Goal: Task Accomplishment & Management: Complete application form

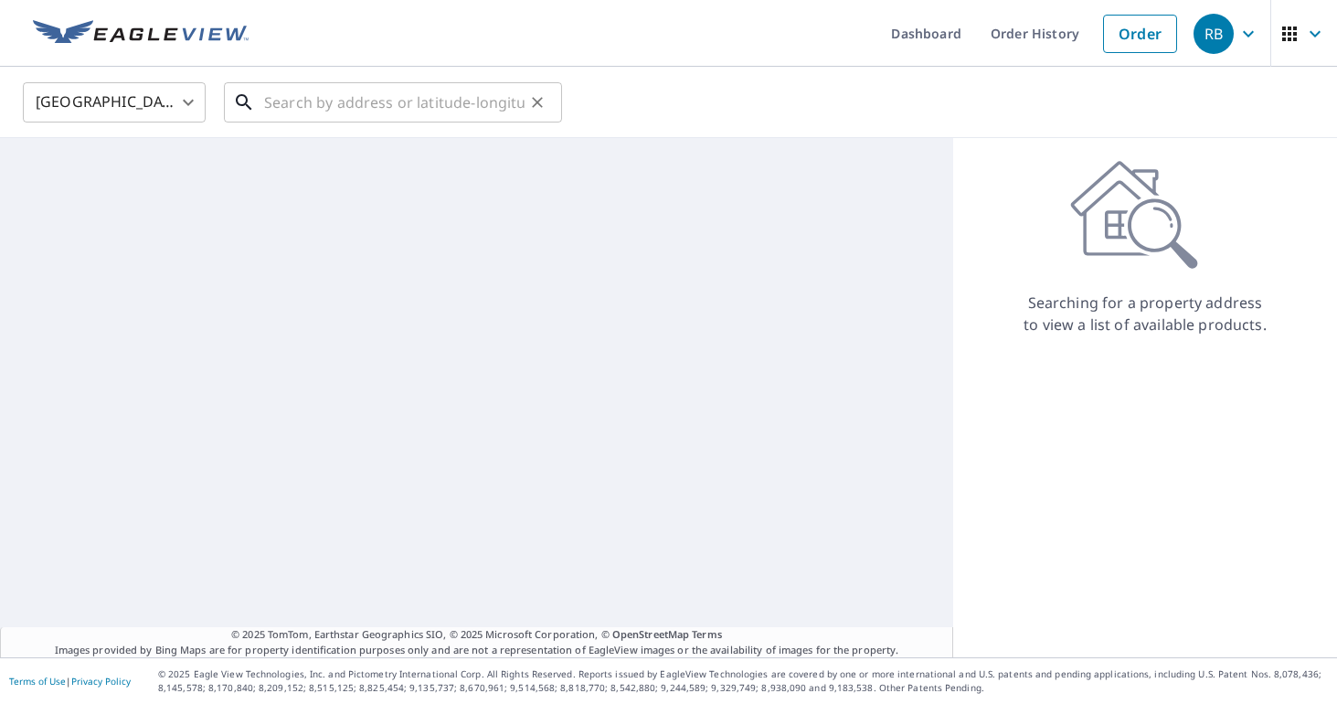
click at [420, 107] on input "text" at bounding box center [394, 102] width 261 height 51
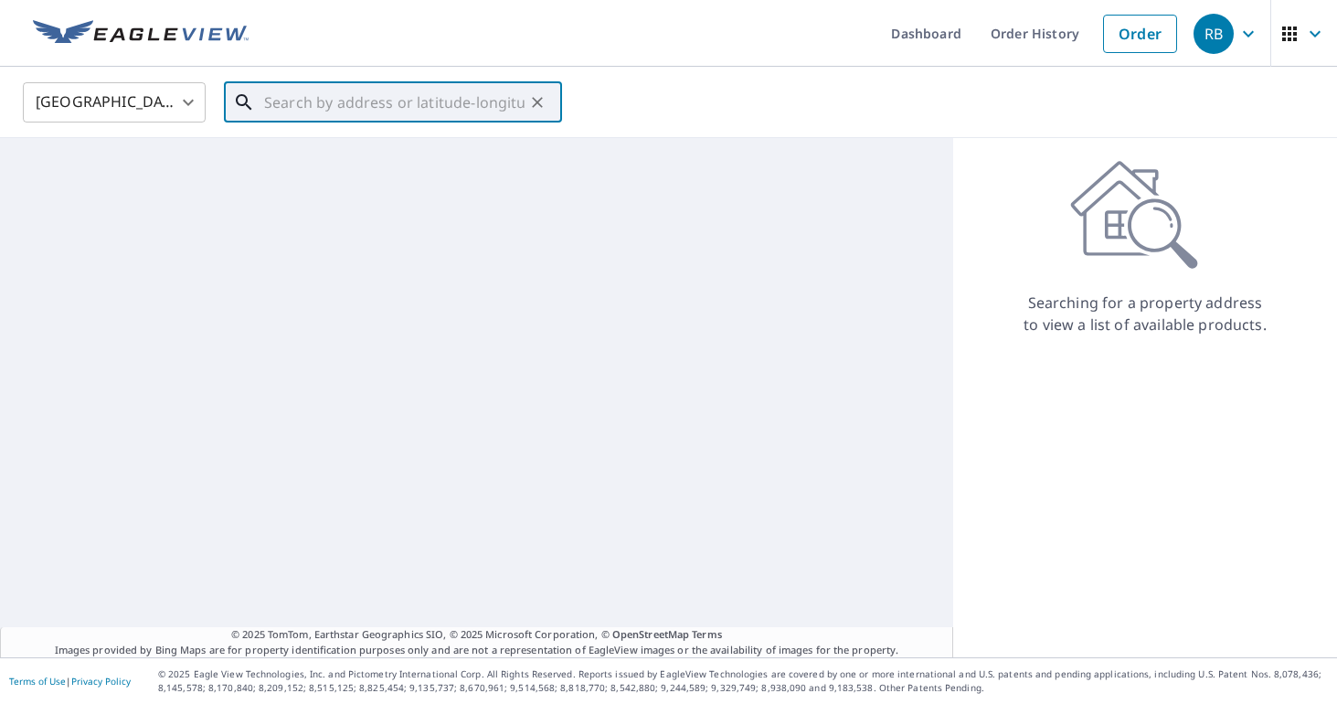
paste input "[STREET_ADDRESS]"
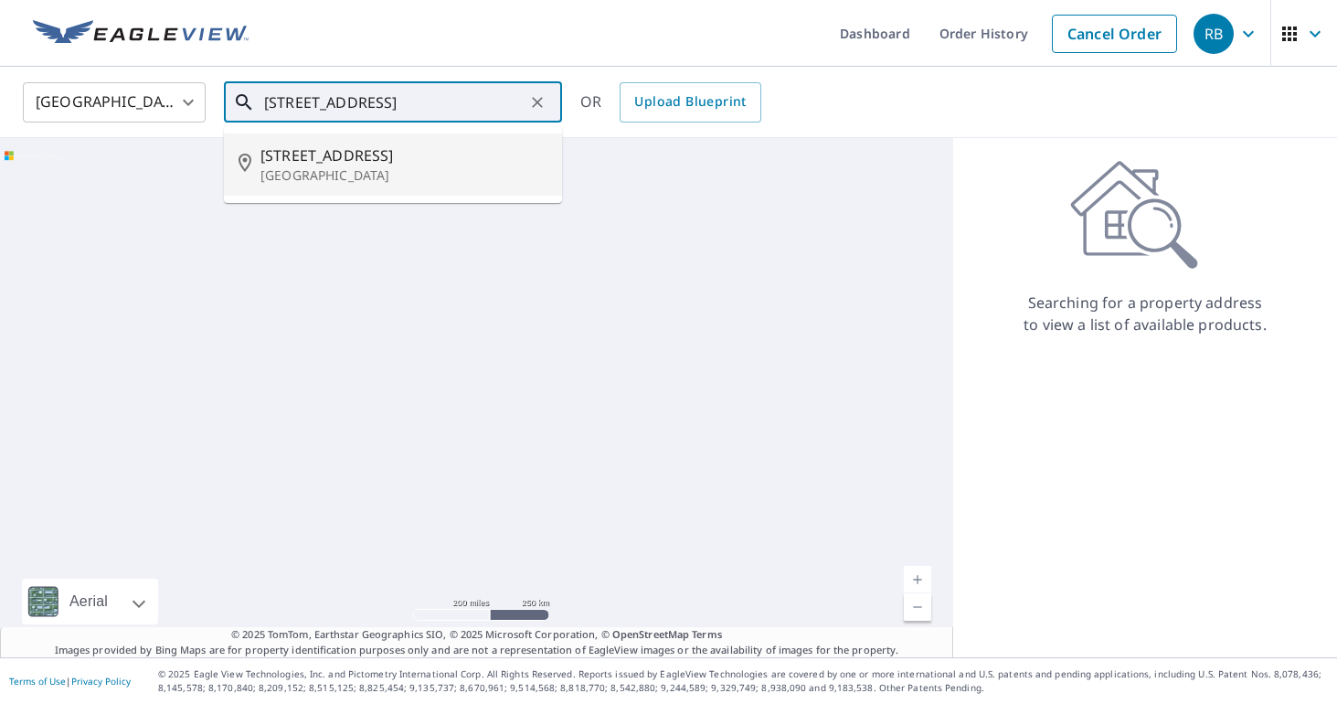
click at [354, 176] on p "[GEOGRAPHIC_DATA]" at bounding box center [404, 175] width 287 height 18
type input "[STREET_ADDRESS]"
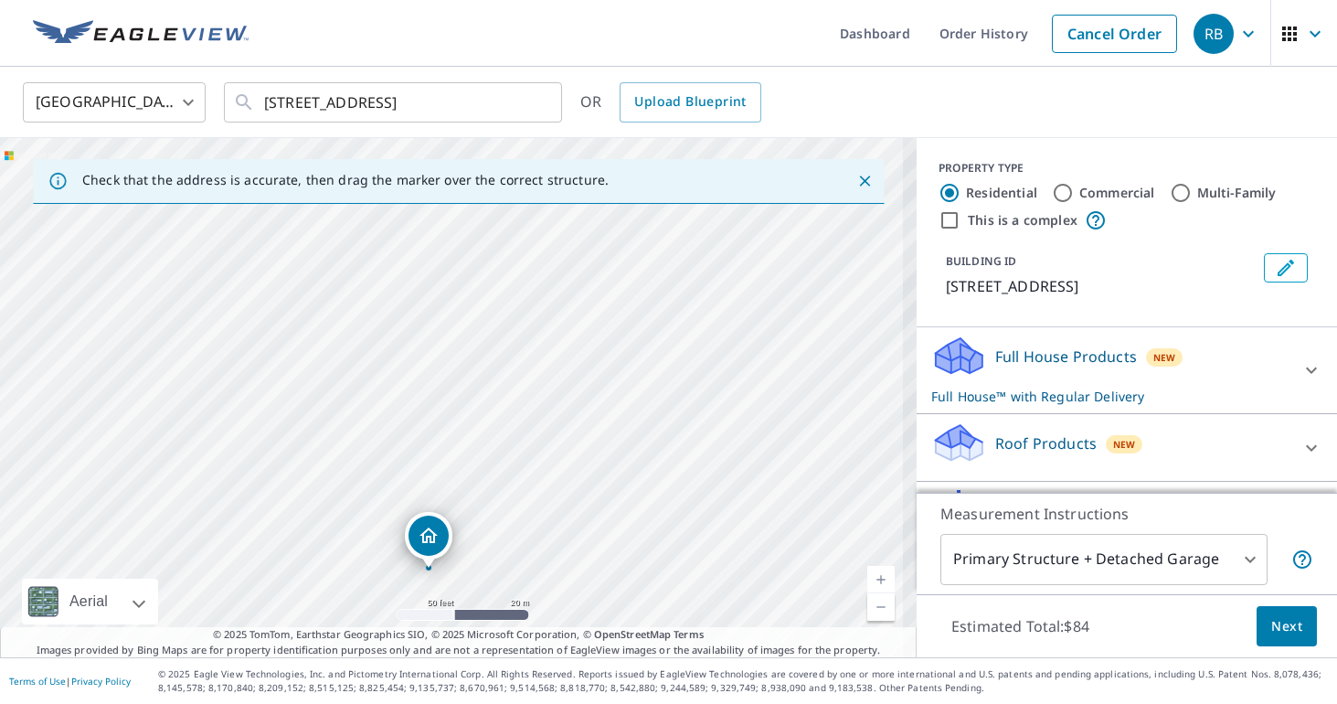
drag, startPoint x: 589, startPoint y: 414, endPoint x: 727, endPoint y: 245, distance: 218.3
click at [727, 245] on div "[STREET_ADDRESS]" at bounding box center [458, 397] width 917 height 519
drag, startPoint x: 616, startPoint y: 384, endPoint x: 689, endPoint y: 309, distance: 104.7
click at [698, 299] on div "[STREET_ADDRESS]" at bounding box center [458, 397] width 917 height 519
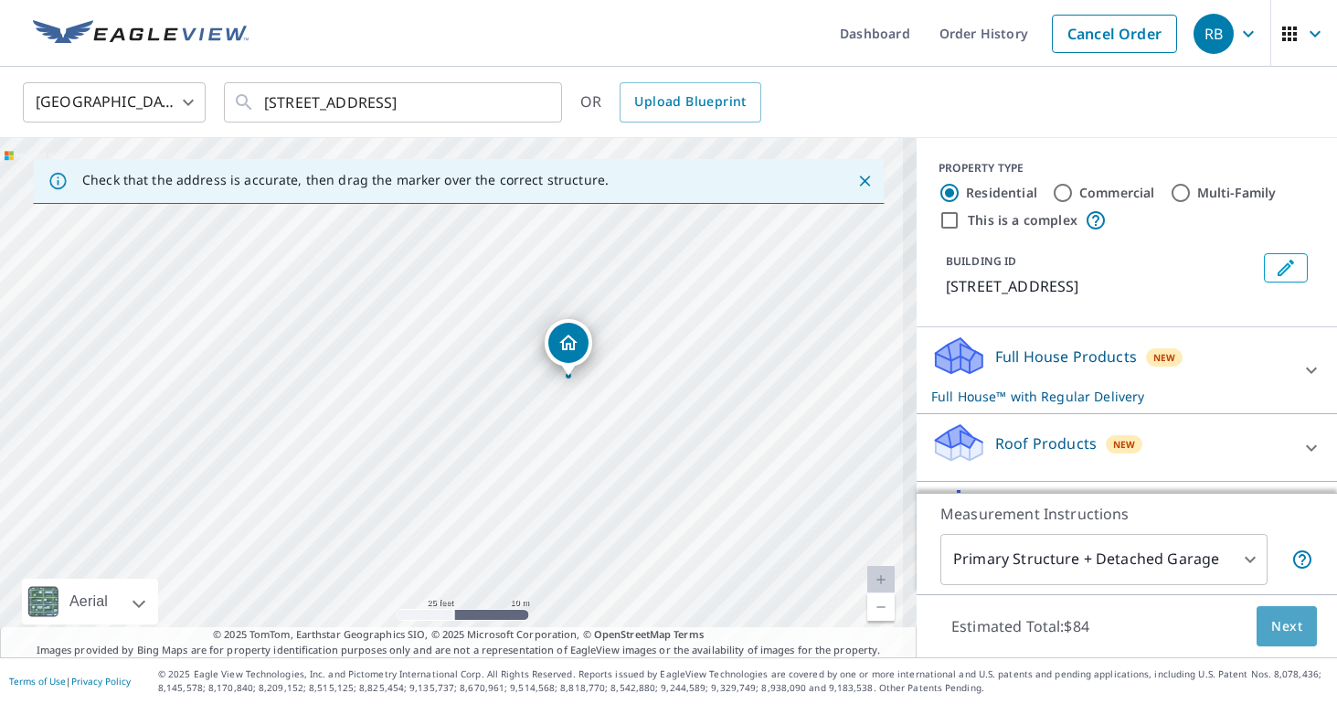
click at [1280, 616] on span "Next" at bounding box center [1287, 626] width 31 height 23
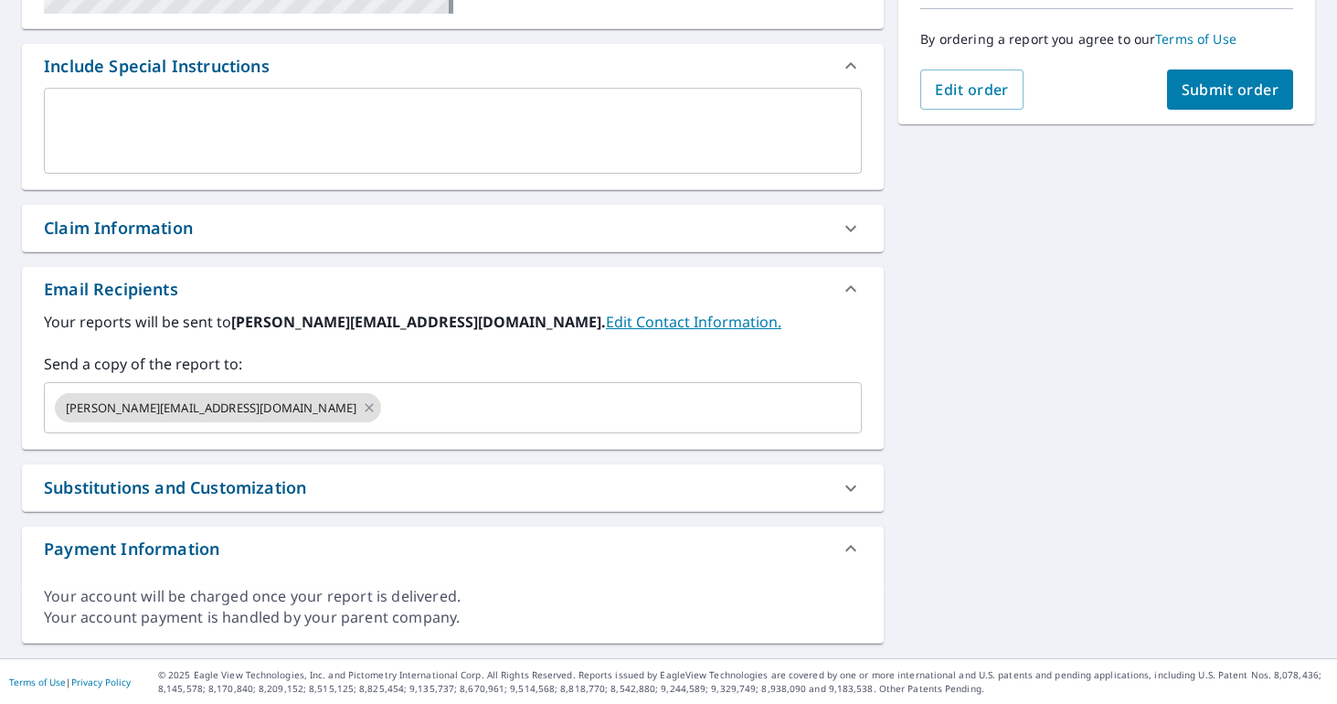
scroll to position [460, 0]
click at [365, 408] on icon at bounding box center [369, 406] width 8 height 8
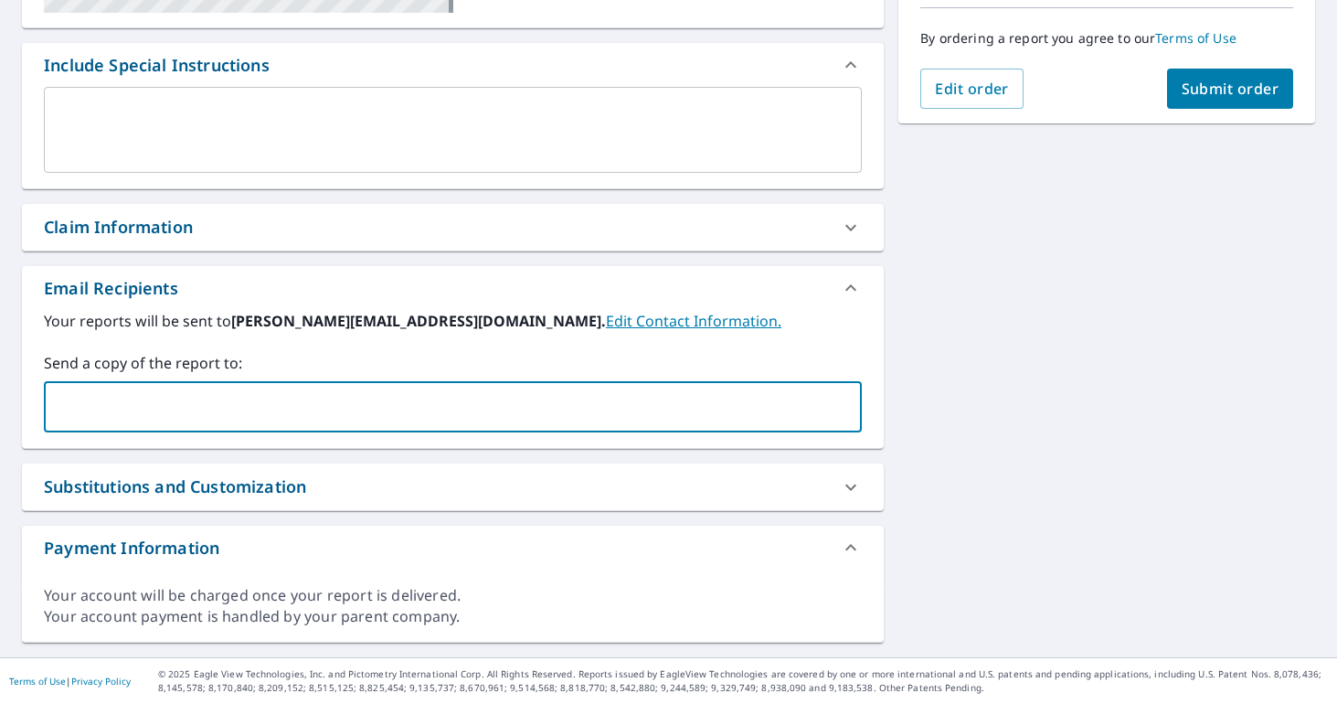
click at [197, 409] on input "text" at bounding box center [439, 406] width 774 height 35
type input "[EMAIL_ADDRESS][DOMAIN_NAME]"
click at [1225, 98] on span "Submit order" at bounding box center [1231, 89] width 98 height 20
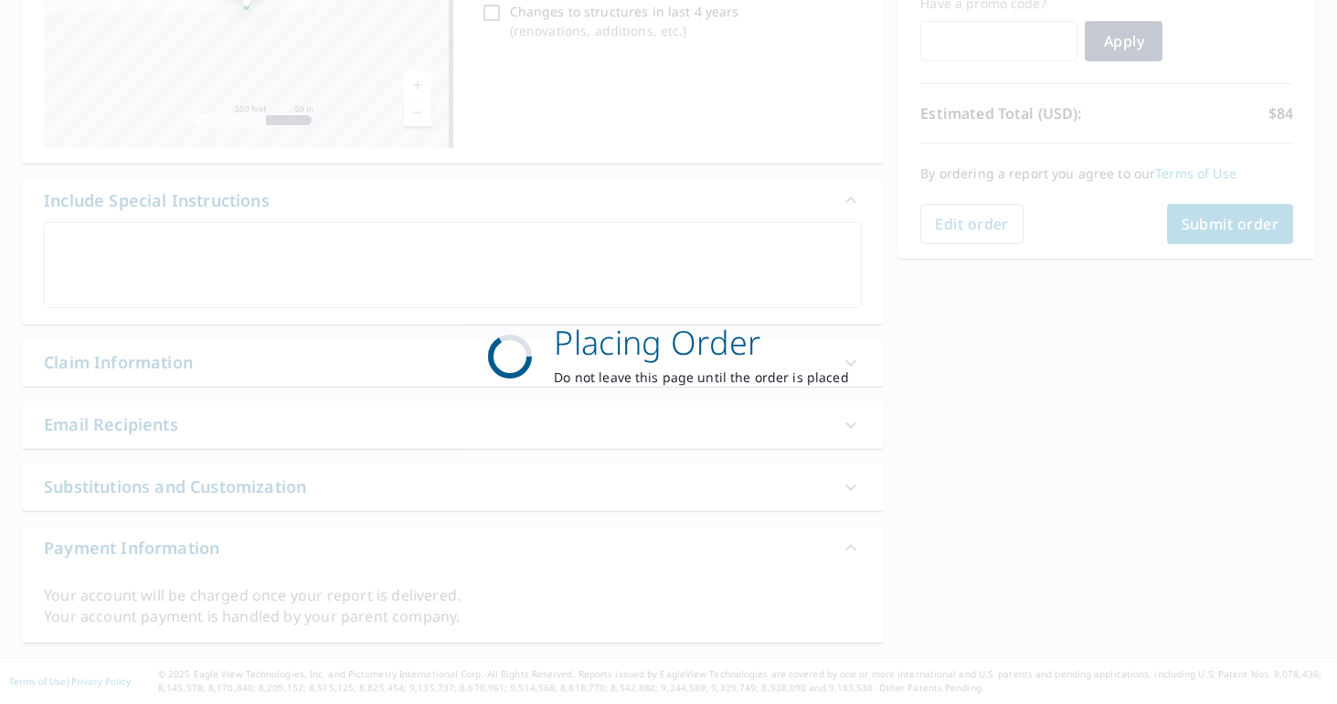
scroll to position [325, 0]
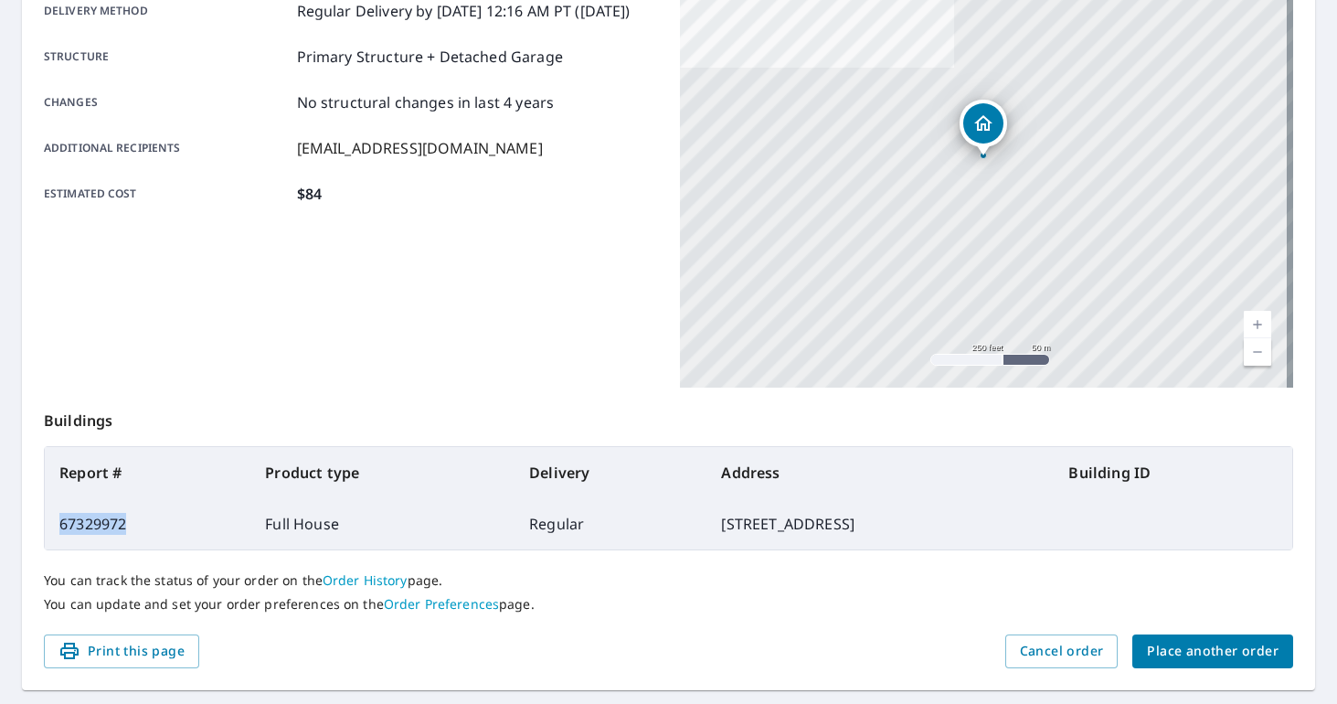
drag, startPoint x: 154, startPoint y: 529, endPoint x: 61, endPoint y: 527, distance: 93.3
click at [61, 527] on td "67329972" at bounding box center [148, 523] width 206 height 51
copy td "67329972"
